Goal: Information Seeking & Learning: Learn about a topic

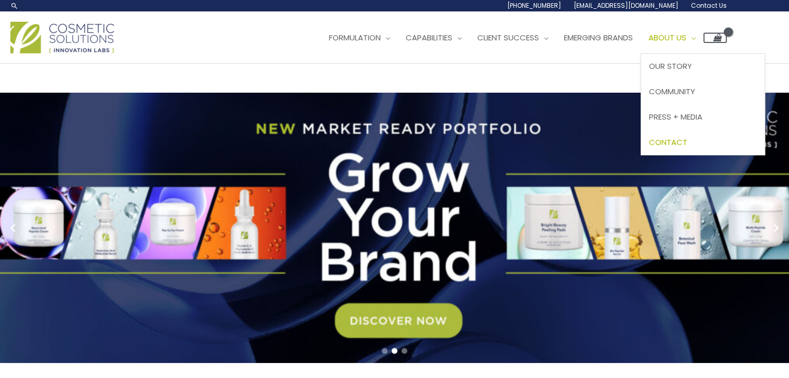
click at [687, 139] on span "Contact" at bounding box center [668, 142] width 38 height 11
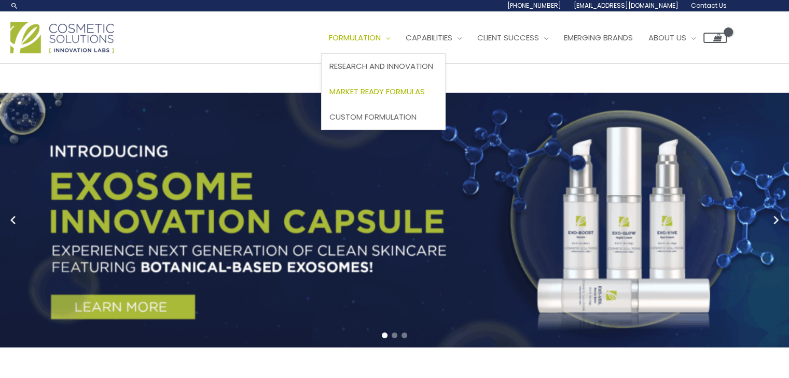
click at [386, 92] on span "Market Ready Formulas" at bounding box center [376, 91] width 95 height 11
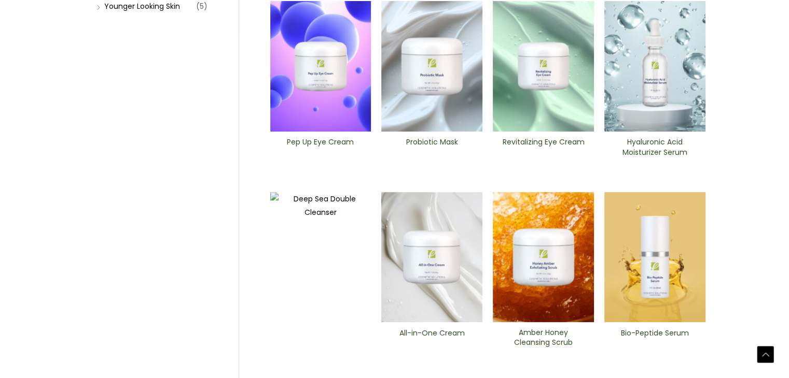
scroll to position [506, 0]
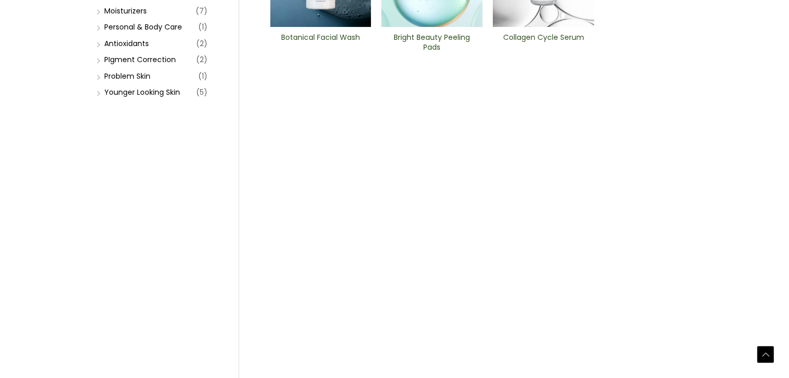
scroll to position [432, 0]
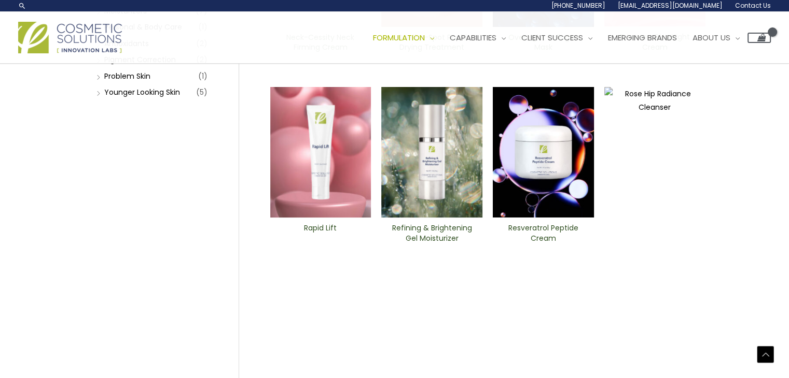
scroll to position [86, 0]
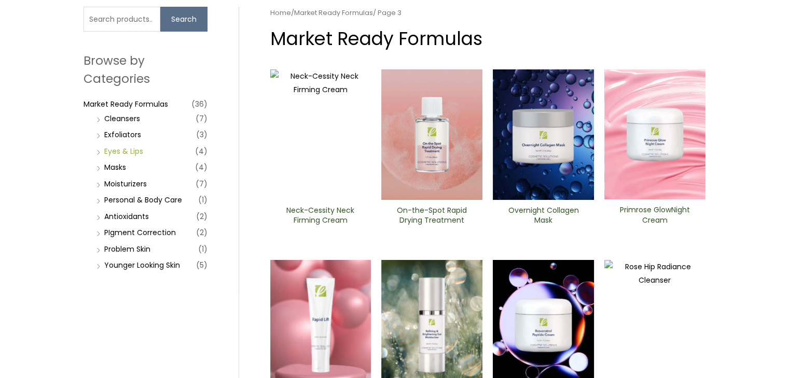
click at [136, 152] on link "Eyes & Lips" at bounding box center [123, 151] width 39 height 10
click at [145, 199] on link "Personal & Body Care" at bounding box center [143, 200] width 78 height 10
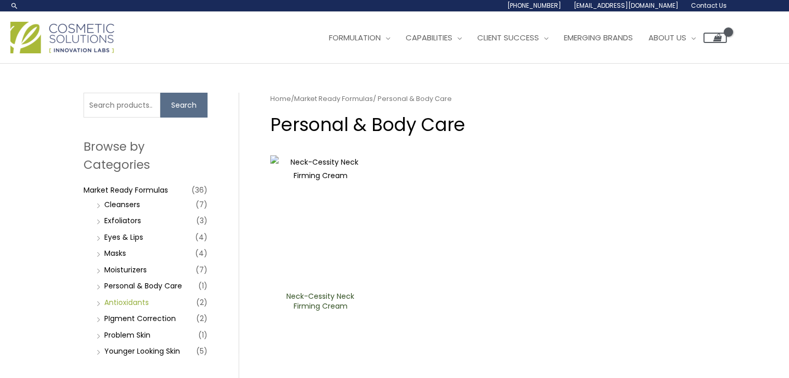
click at [124, 300] on link "Antioxidants" at bounding box center [126, 303] width 45 height 10
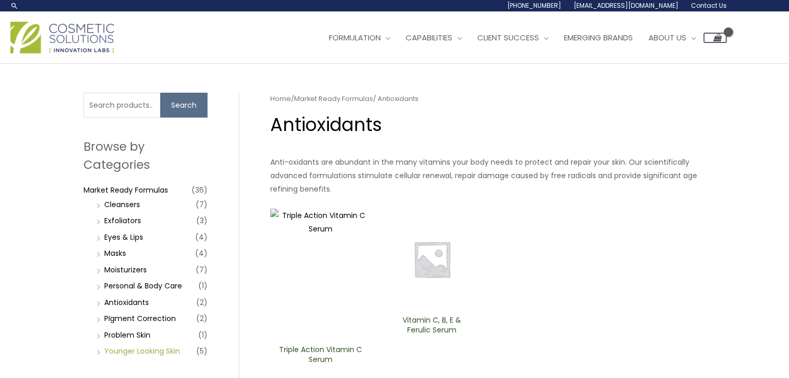
click at [112, 350] on link "Younger Looking Skin" at bounding box center [142, 351] width 76 height 10
